Goal: Find specific fact: Find specific fact

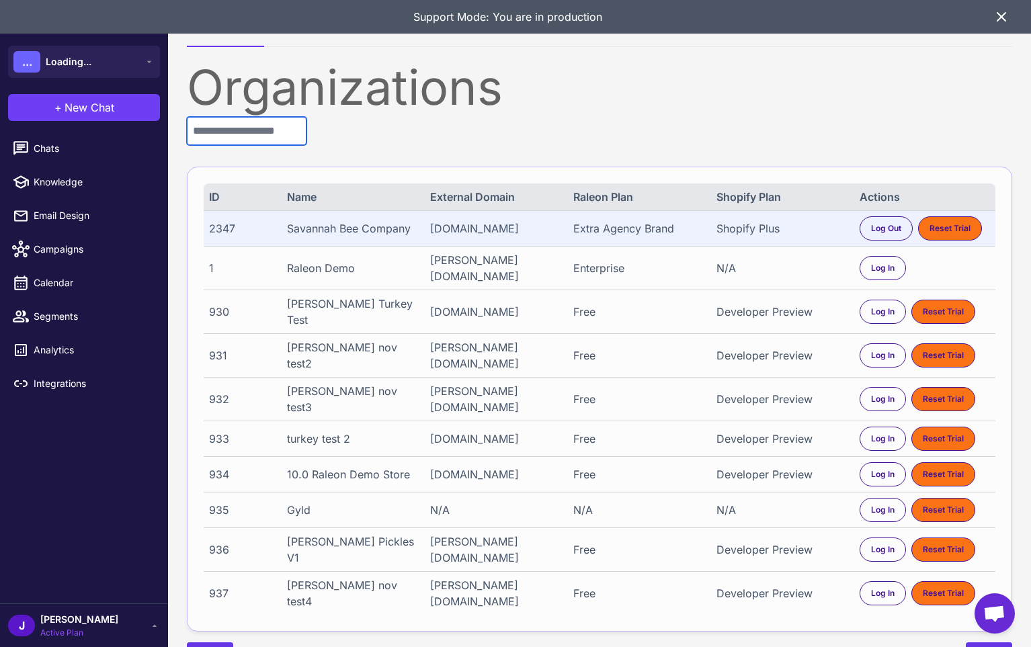
click at [229, 132] on input "text" at bounding box center [247, 131] width 120 height 28
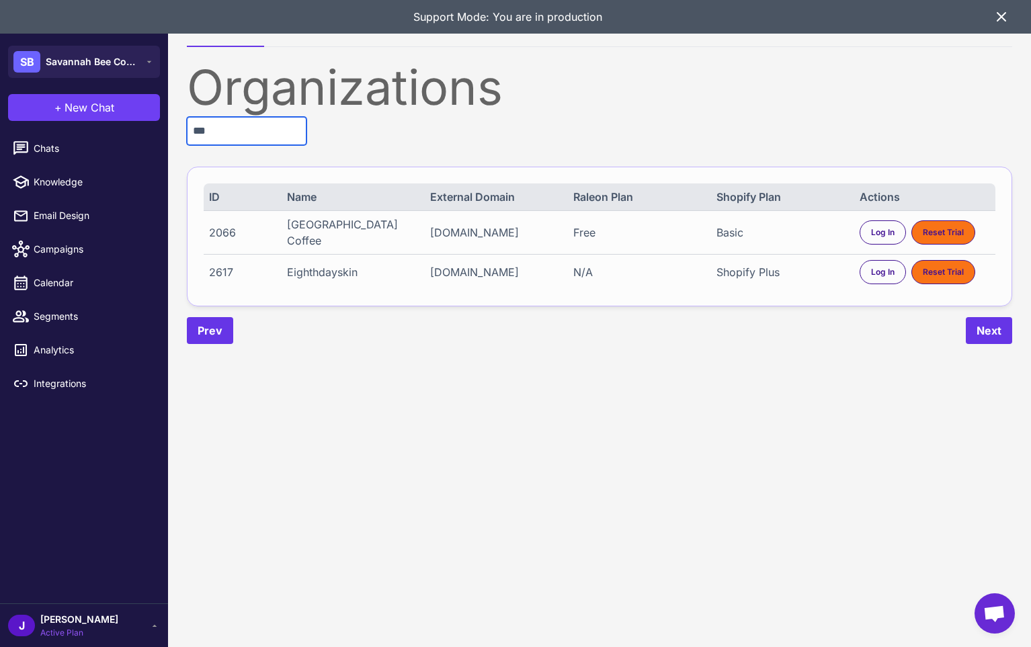
type input "***"
click at [231, 278] on div "2617" at bounding box center [241, 272] width 65 height 16
click at [214, 259] on div "2617 Eighthdayskin eighthdayskincare.myshopify.com N/A Shopify Plus Log In Rese…" at bounding box center [600, 272] width 792 height 36
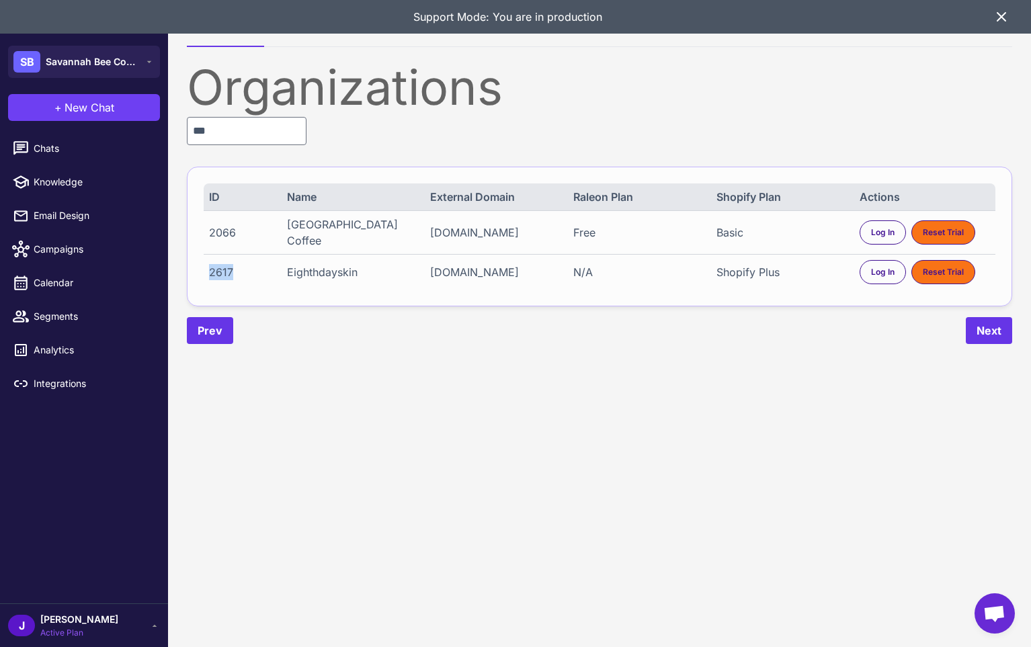
copy div "2617"
click at [866, 276] on div "Log In" at bounding box center [883, 272] width 46 height 24
